Goal: Information Seeking & Learning: Compare options

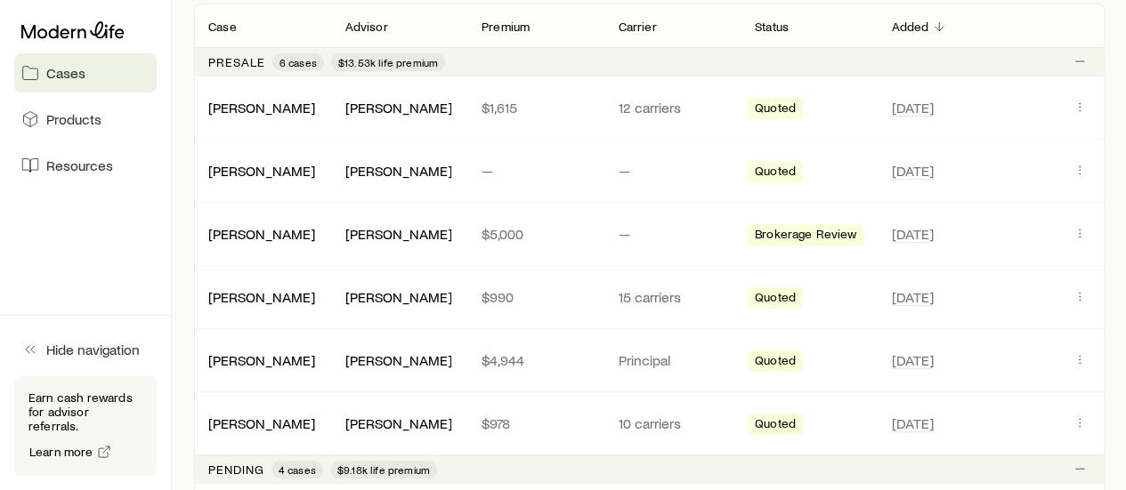
scroll to position [267, 0]
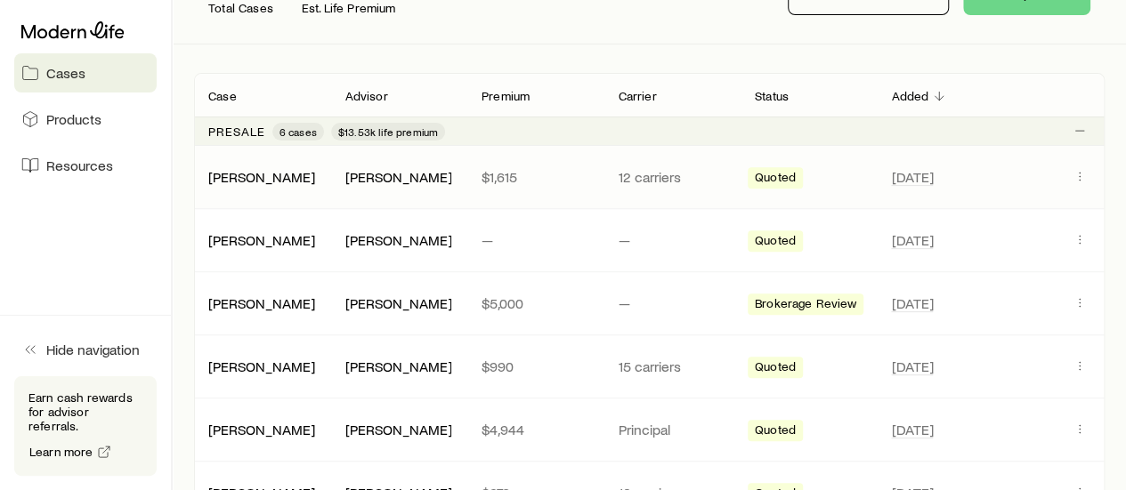
click at [294, 180] on div "[PERSON_NAME]" at bounding box center [262, 177] width 136 height 18
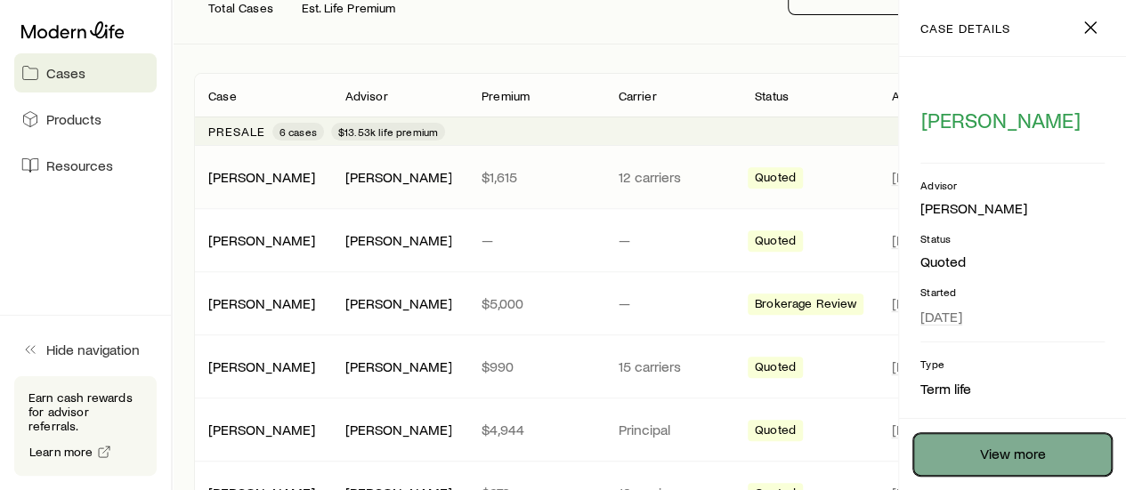
click at [1053, 458] on link "View more" at bounding box center [1012, 454] width 198 height 43
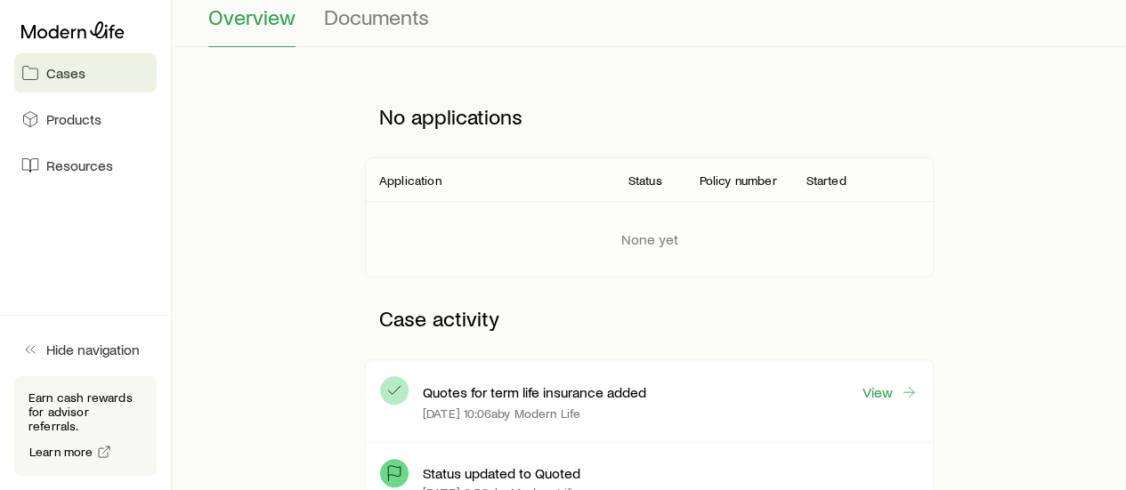
scroll to position [356, 0]
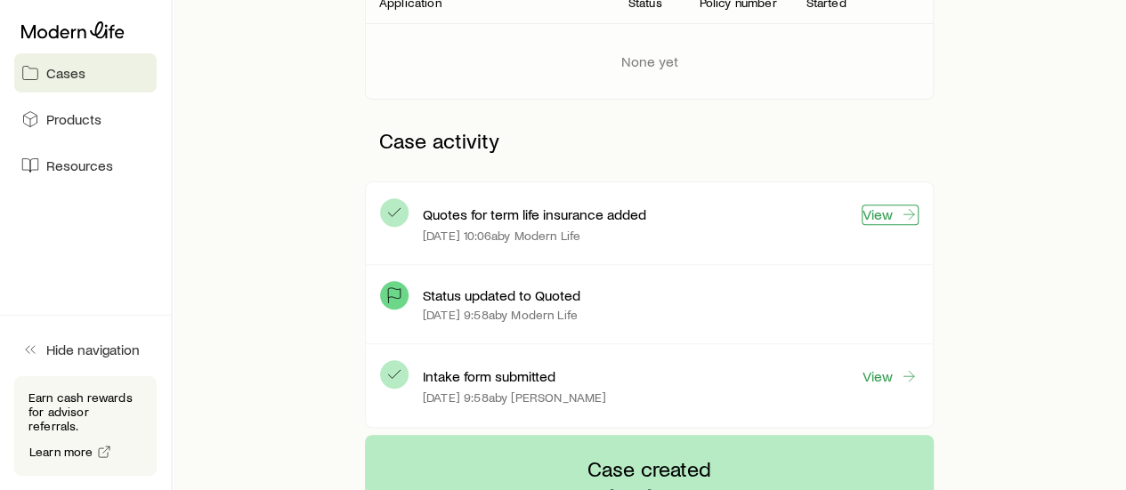
click at [879, 206] on link "View" at bounding box center [889, 215] width 57 height 20
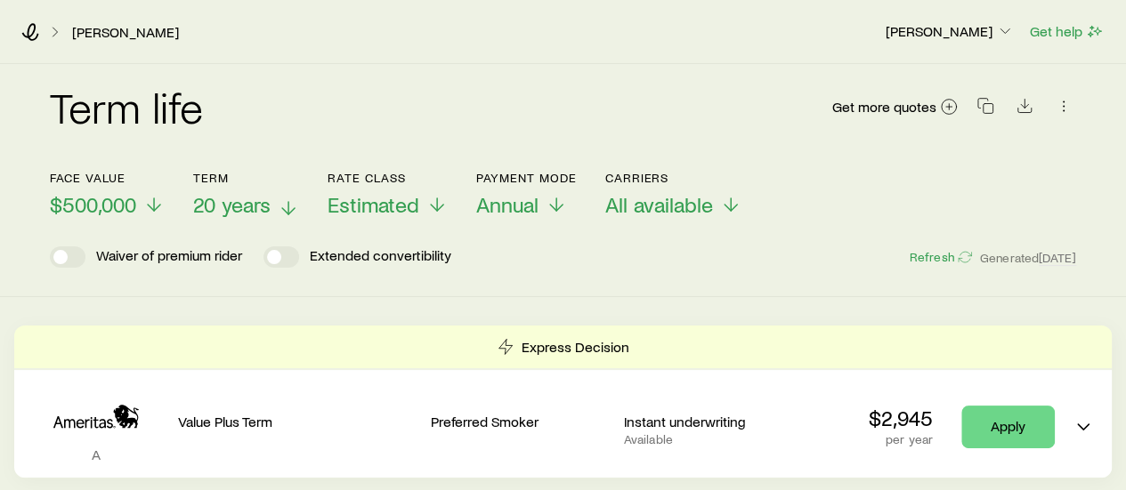
click at [267, 207] on span "20 years" at bounding box center [231, 204] width 77 height 25
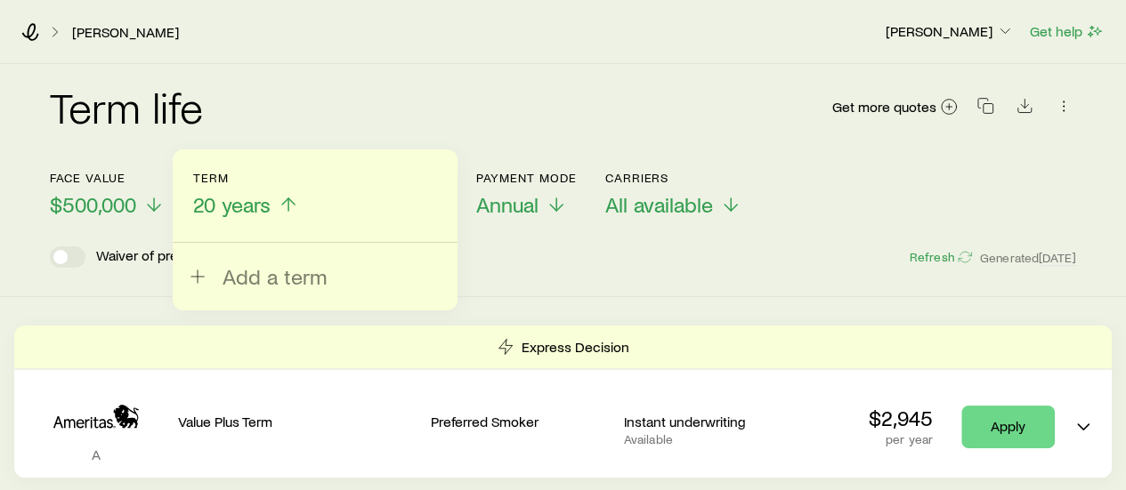
click at [286, 198] on icon at bounding box center [288, 204] width 21 height 21
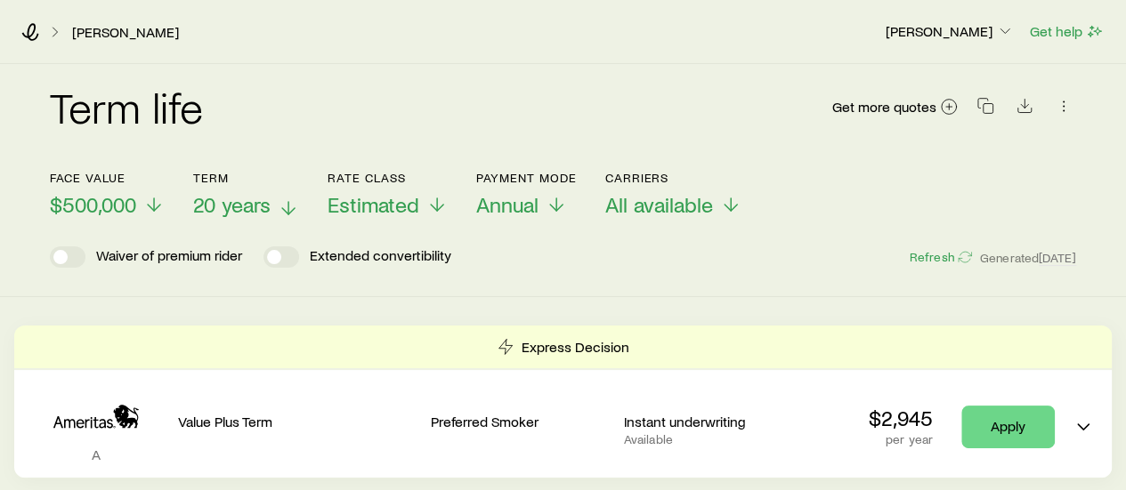
click at [282, 200] on icon at bounding box center [288, 208] width 21 height 21
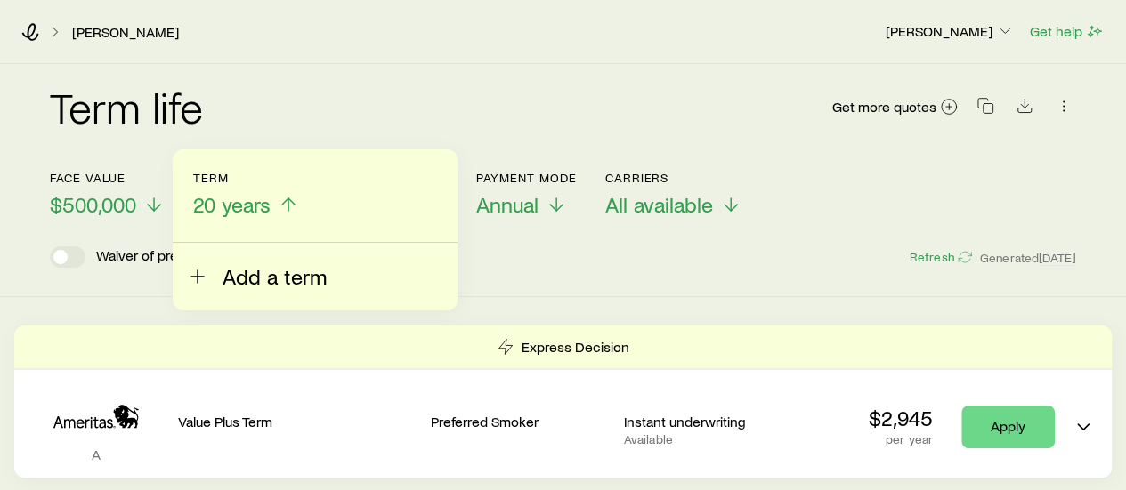
click at [263, 278] on span "Add a term" at bounding box center [274, 276] width 104 height 25
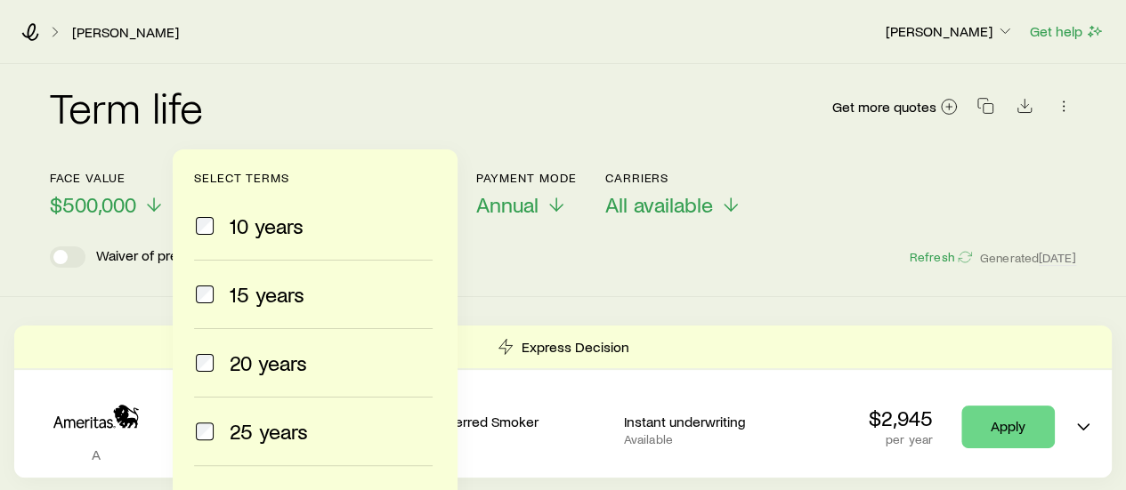
click at [288, 177] on div "Term 20 years" at bounding box center [246, 184] width 106 height 69
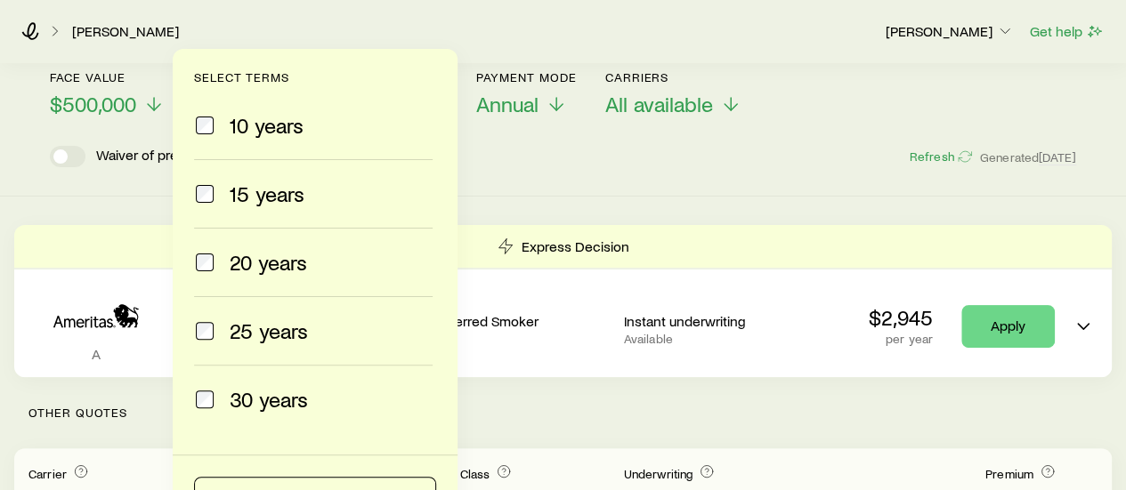
scroll to position [178, 0]
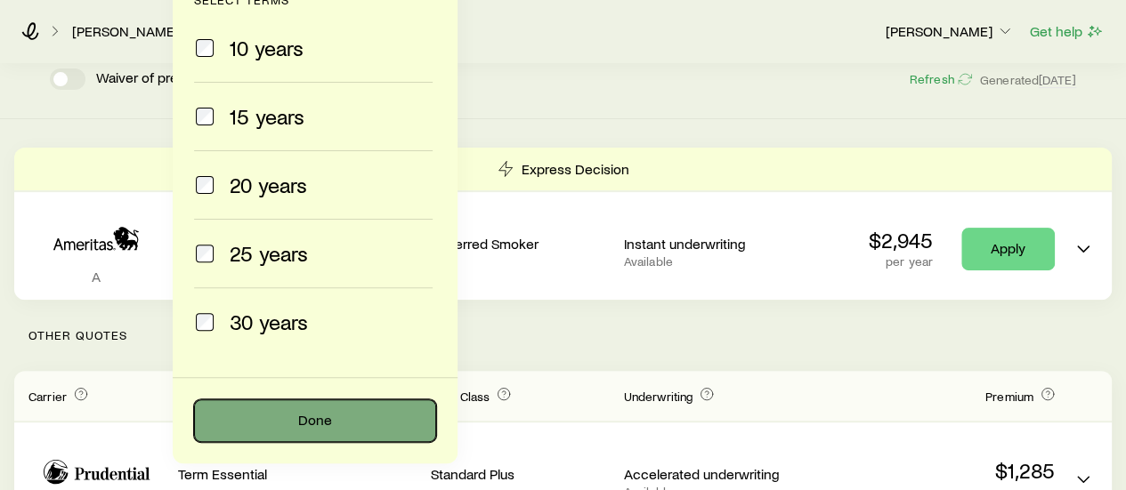
click at [370, 421] on button "Done" at bounding box center [315, 421] width 242 height 43
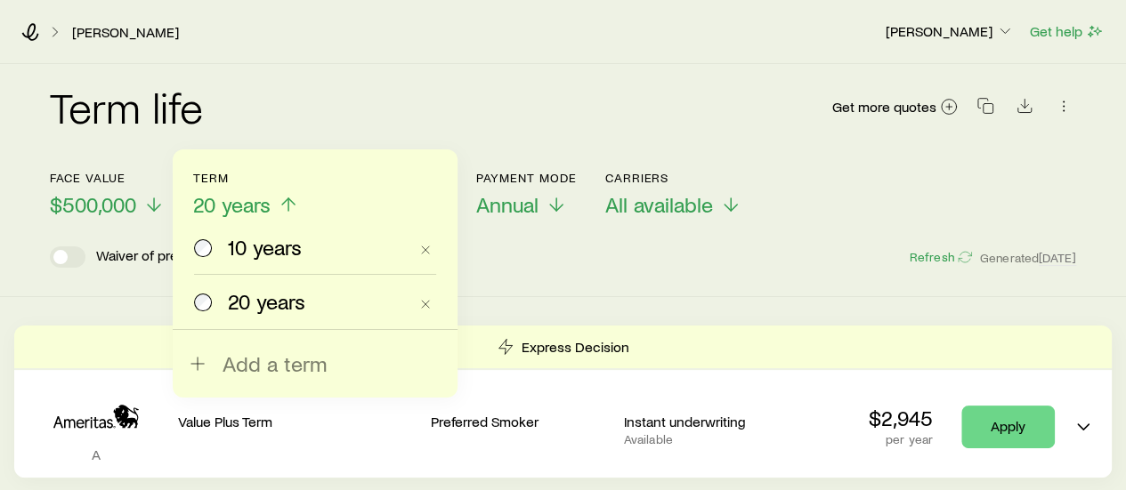
scroll to position [0, 0]
click at [228, 245] on span "10 years" at bounding box center [265, 247] width 74 height 25
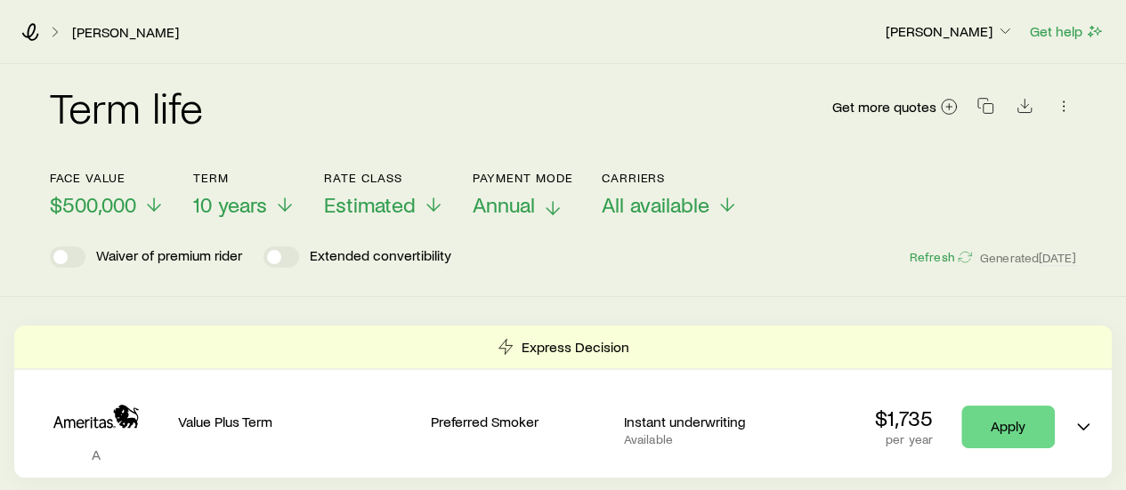
click at [545, 206] on icon at bounding box center [552, 208] width 21 height 21
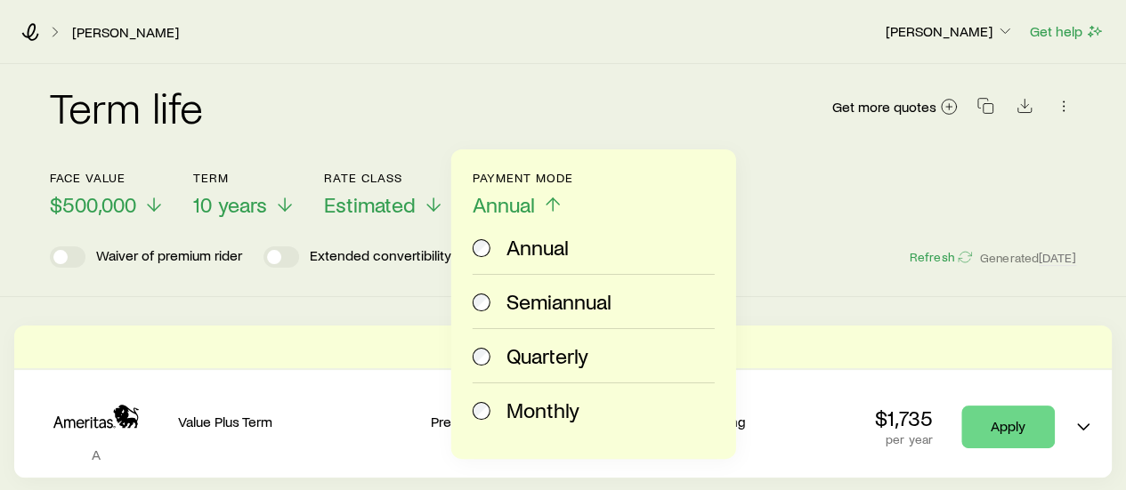
click at [539, 399] on span "Monthly" at bounding box center [542, 410] width 73 height 25
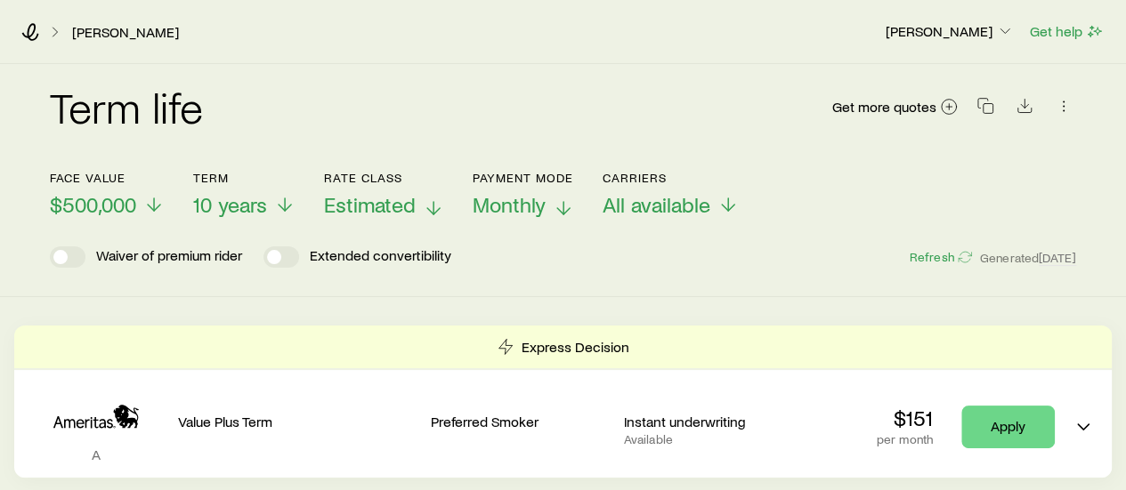
click at [386, 209] on span "Estimated" at bounding box center [370, 204] width 92 height 25
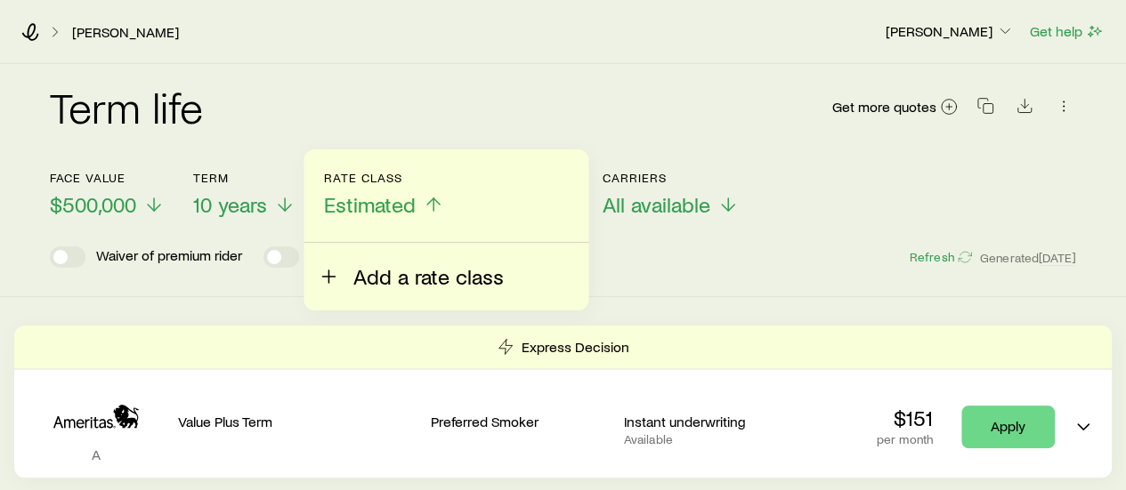
click at [406, 282] on span "Add a rate class" at bounding box center [428, 276] width 150 height 25
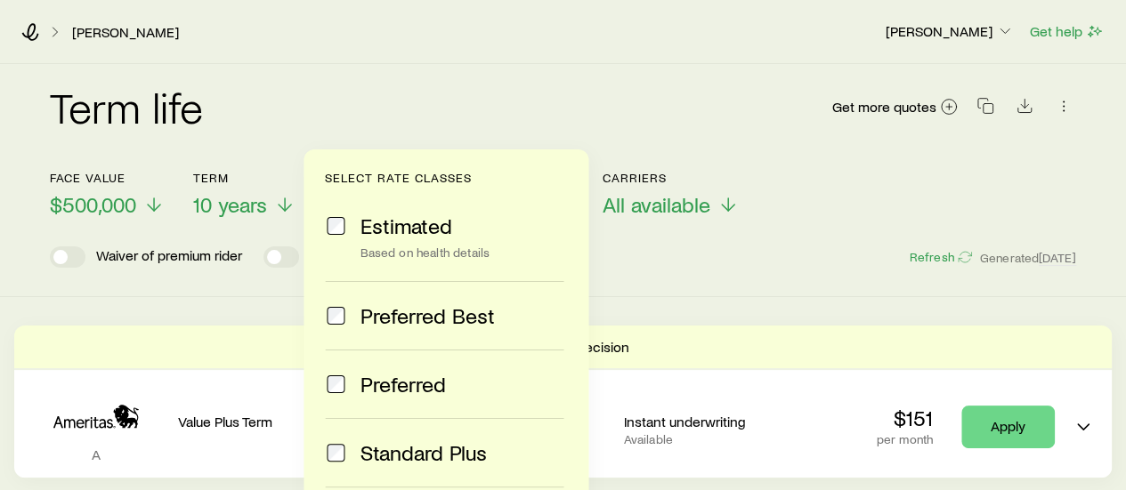
click at [415, 90] on div "Term life Get more quotes" at bounding box center [563, 117] width 1026 height 64
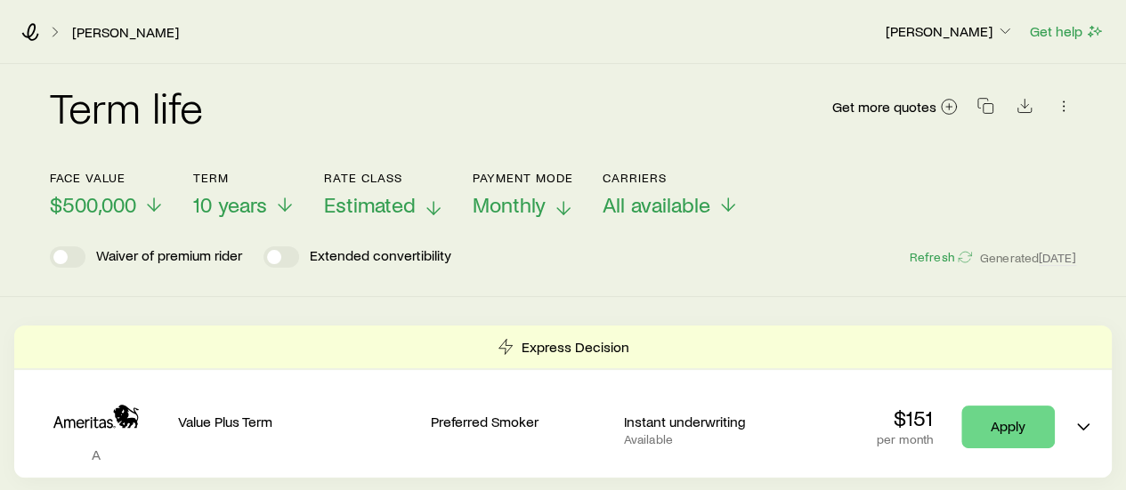
click at [413, 214] on span "Estimated" at bounding box center [370, 204] width 92 height 25
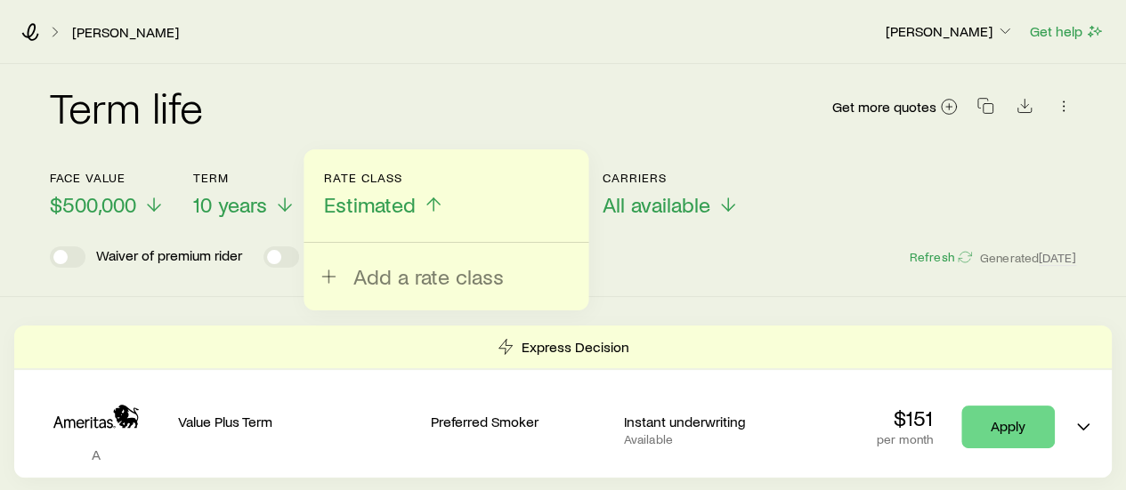
click at [413, 214] on span "Estimated" at bounding box center [370, 204] width 92 height 25
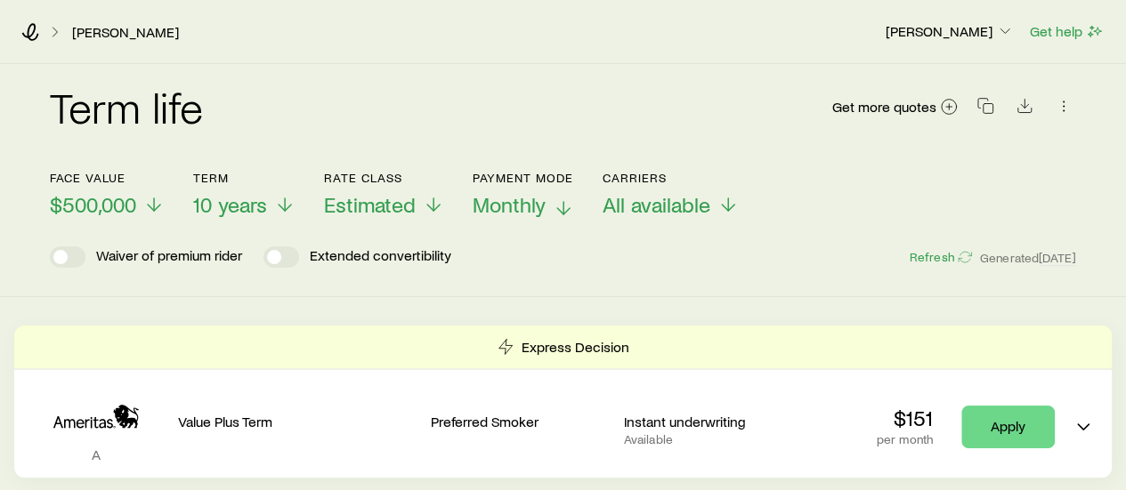
click at [487, 77] on div "Term life Get more quotes" at bounding box center [563, 117] width 1026 height 107
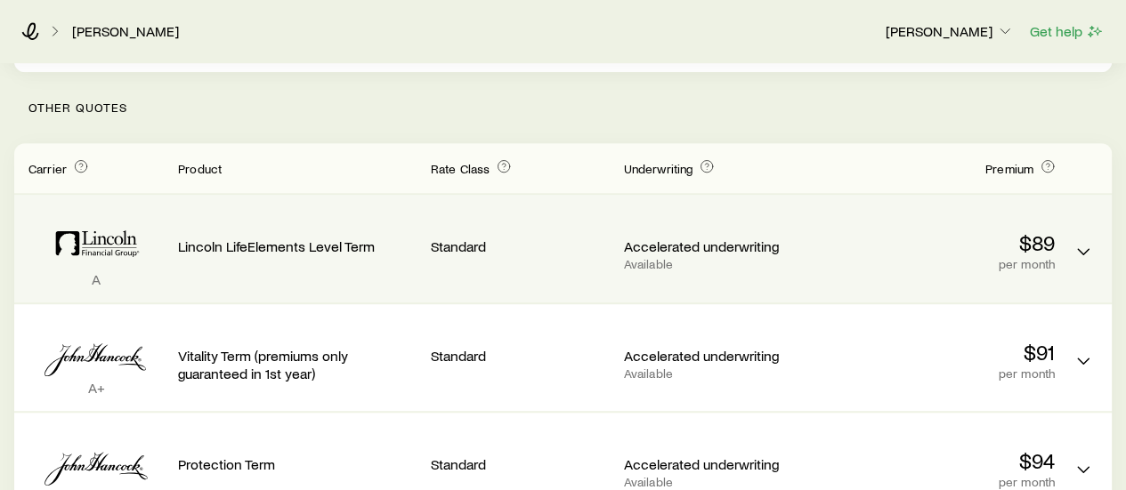
scroll to position [445, 0]
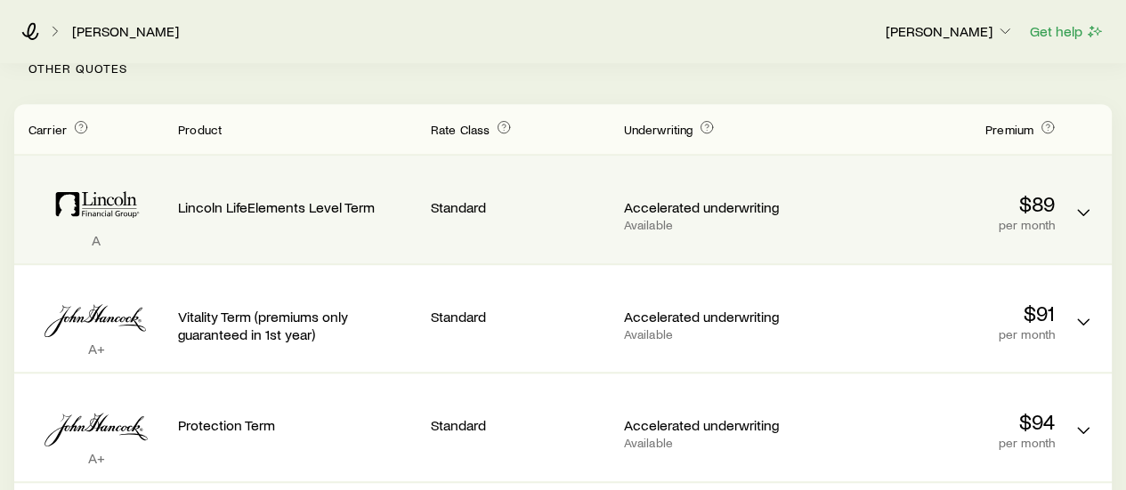
click at [521, 243] on div "Standard" at bounding box center [520, 209] width 179 height 79
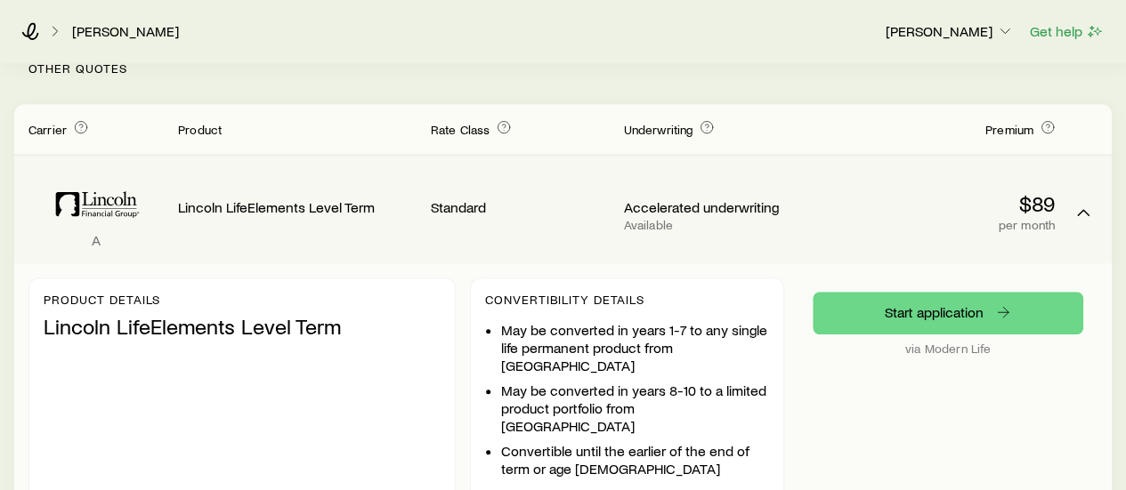
click at [532, 232] on div "Standard" at bounding box center [520, 204] width 179 height 69
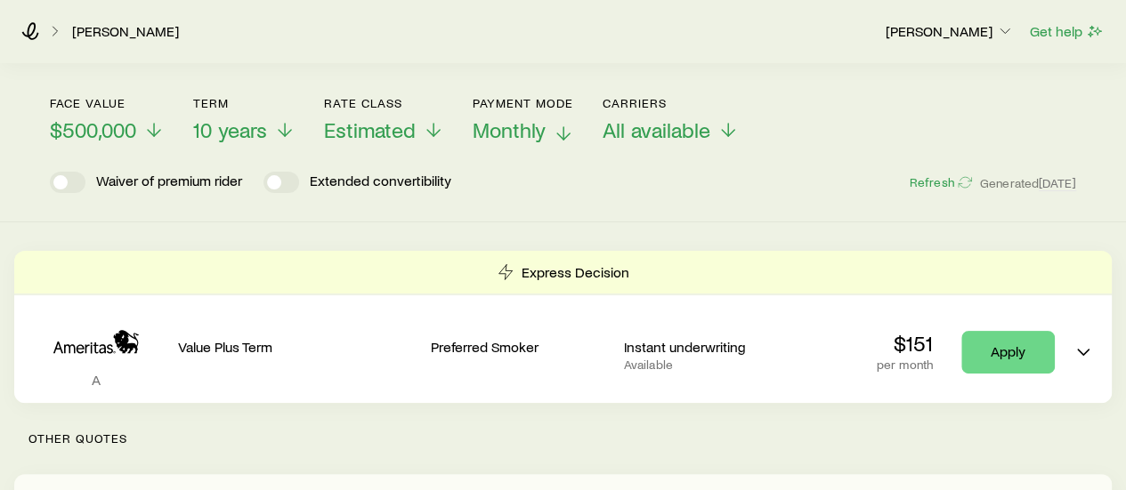
scroll to position [0, 0]
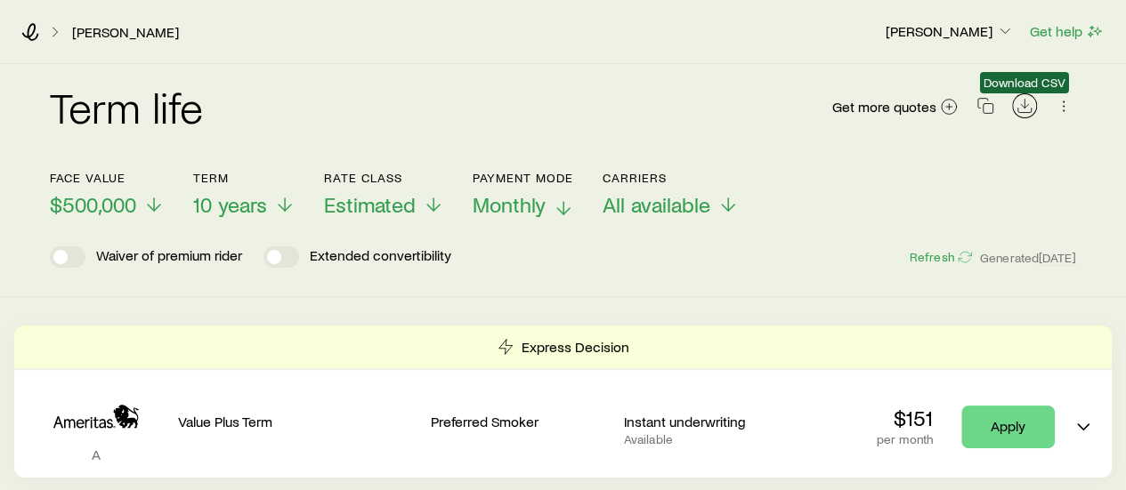
click at [1029, 107] on icon "Download CSV" at bounding box center [1024, 106] width 18 height 18
click at [104, 36] on link "[PERSON_NAME]" at bounding box center [125, 32] width 109 height 17
